Goal: Transaction & Acquisition: Obtain resource

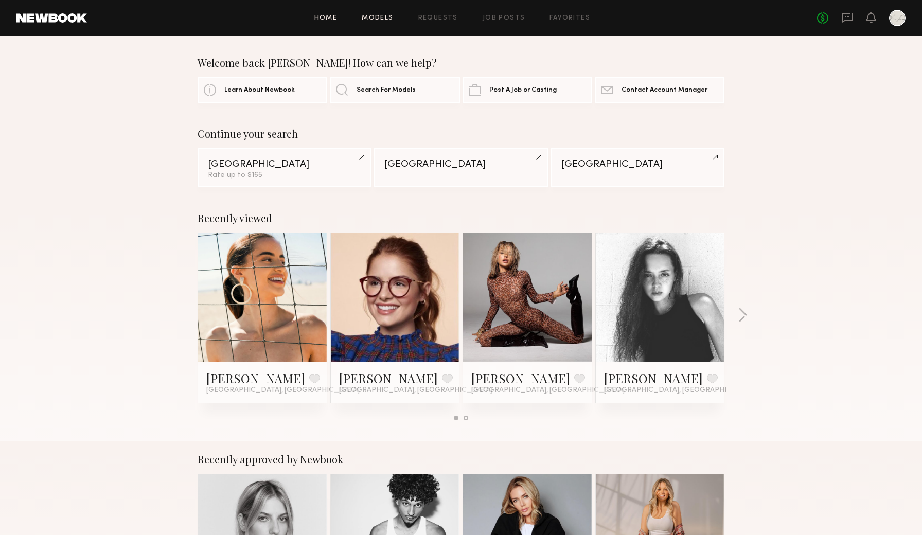
click at [379, 18] on link "Models" at bounding box center [377, 18] width 31 height 7
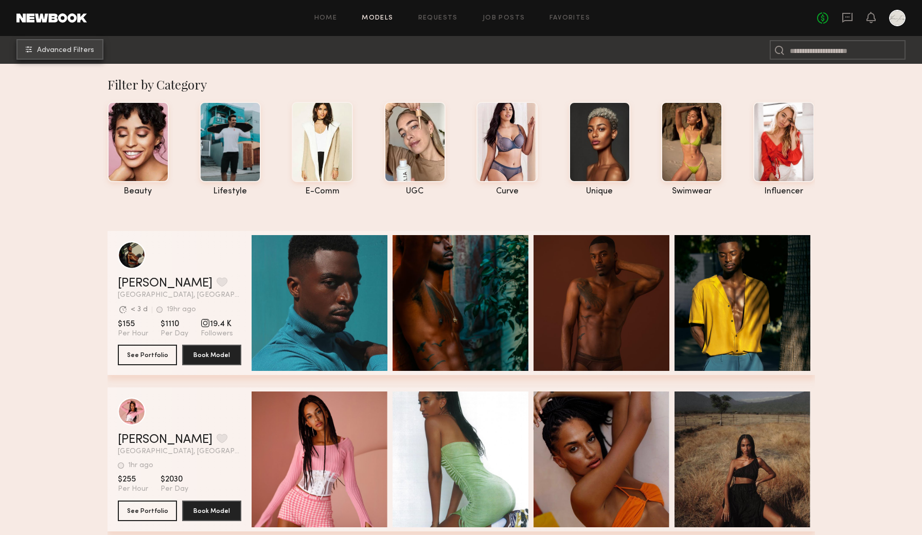
click at [85, 48] on span "Advanced Filters" at bounding box center [65, 50] width 57 height 7
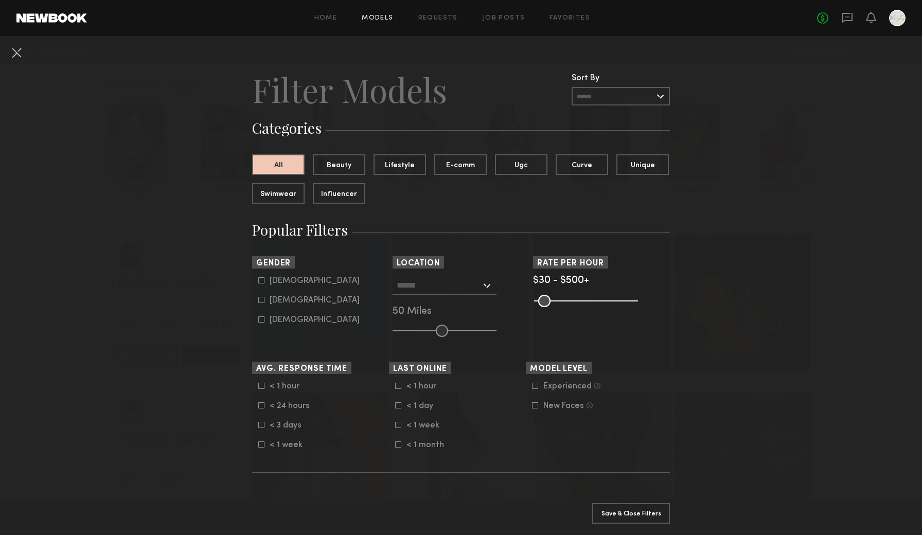
click at [453, 285] on input "text" at bounding box center [439, 284] width 84 height 17
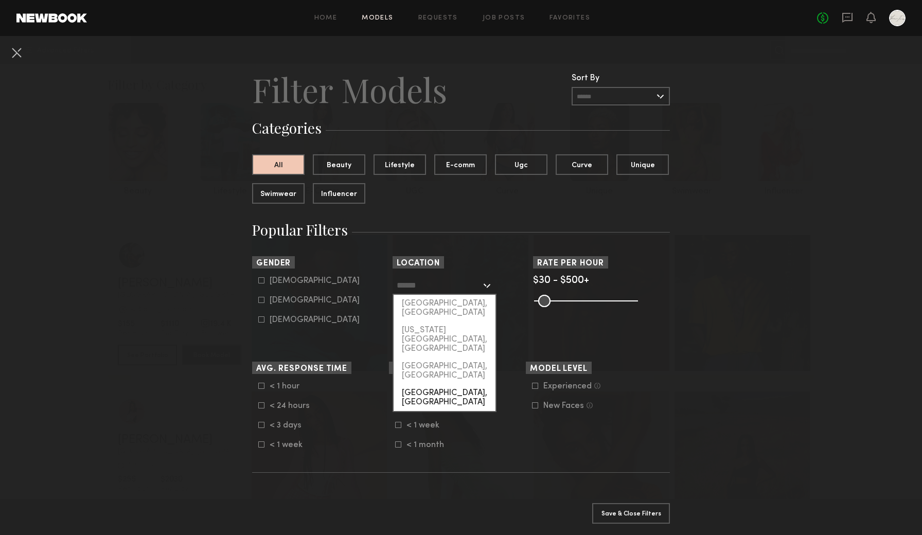
click at [430, 384] on div "[GEOGRAPHIC_DATA], [GEOGRAPHIC_DATA]" at bounding box center [445, 397] width 102 height 27
type input "**********"
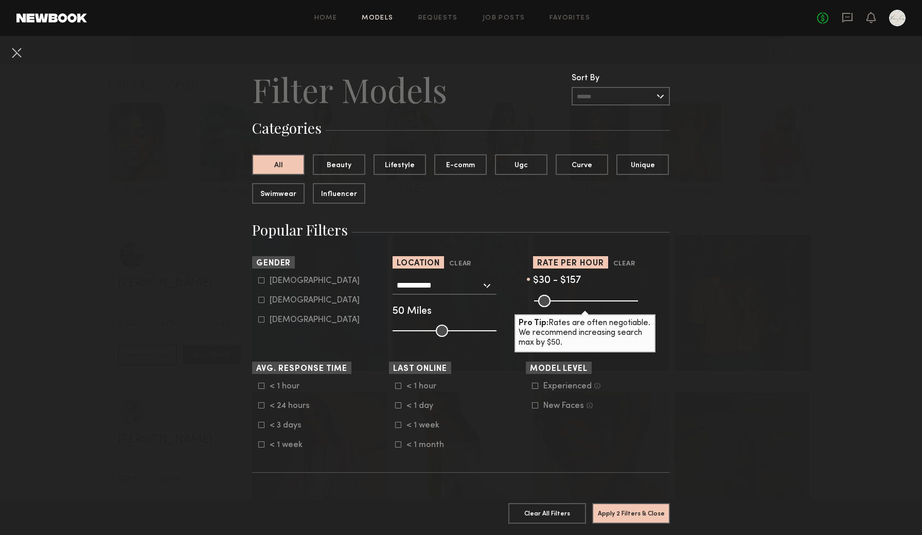
drag, startPoint x: 631, startPoint y: 300, endPoint x: 565, endPoint y: 302, distance: 65.9
click at [565, 302] on input "range" at bounding box center [586, 301] width 104 height 12
type input "***"
click at [564, 302] on input "range" at bounding box center [586, 301] width 104 height 12
click at [642, 510] on button "Apply 2 Filters & Close" at bounding box center [631, 513] width 78 height 21
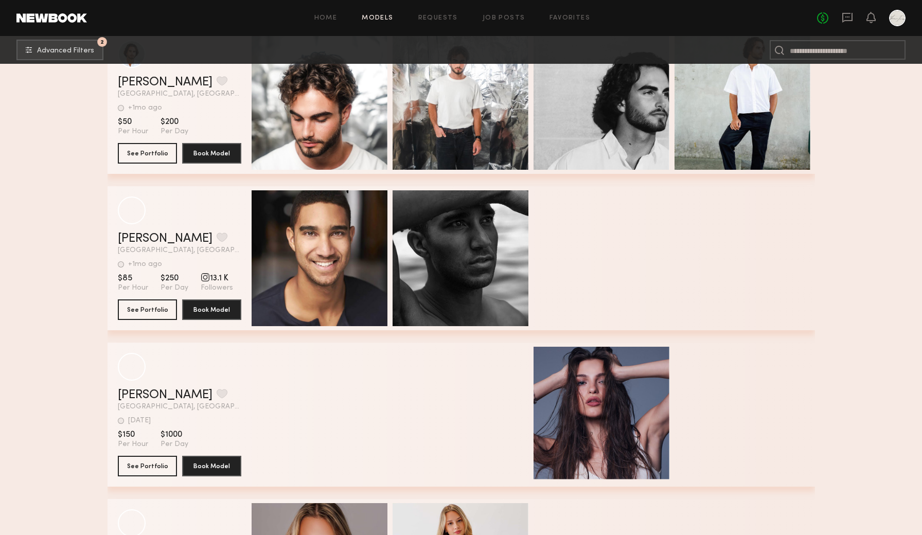
scroll to position [2726, 0]
